Goal: Book appointment/travel/reservation

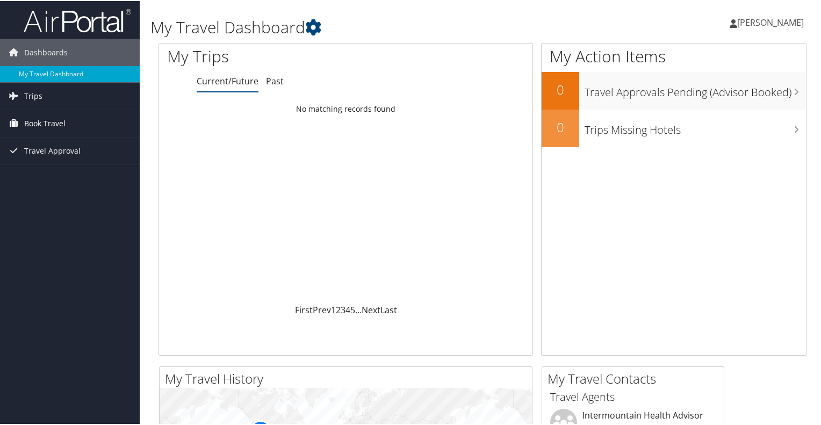
click at [35, 122] on span "Book Travel" at bounding box center [44, 122] width 41 height 27
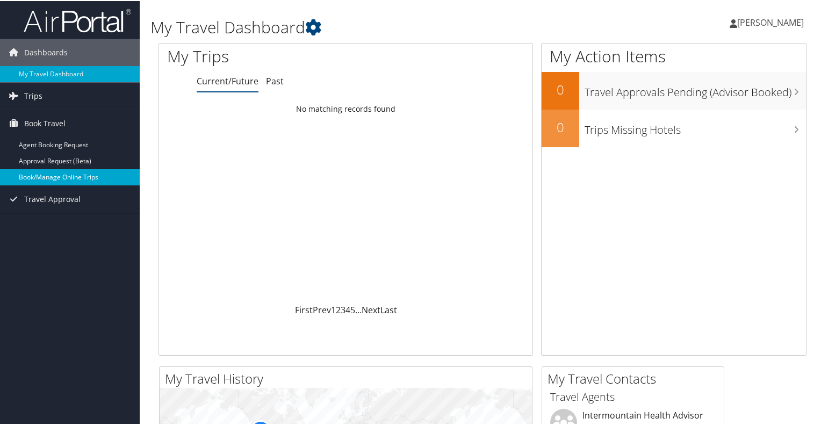
click at [49, 176] on link "Book/Manage Online Trips" at bounding box center [70, 176] width 140 height 16
